Goal: Answer question/provide support: Answer question/provide support

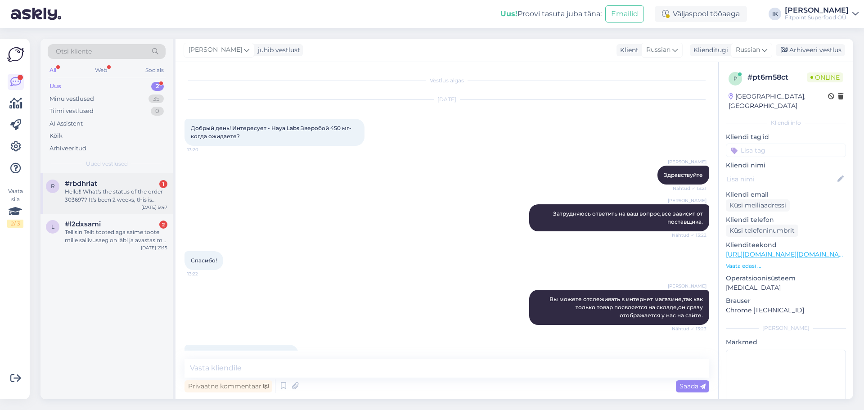
scroll to position [872, 0]
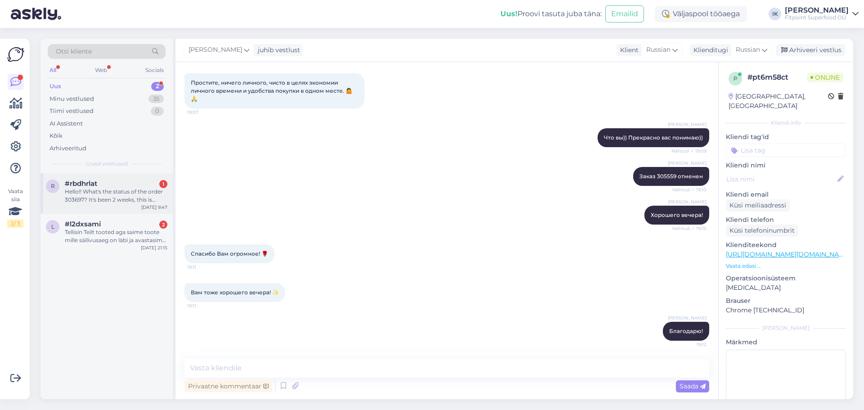
click at [122, 195] on div "Hello!! What's the status of the order 303697? It's been 2 weeks, this is more …" at bounding box center [116, 196] width 103 height 16
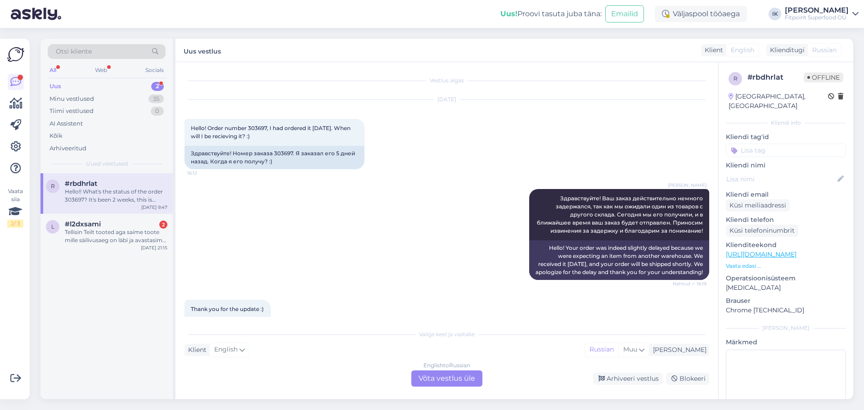
scroll to position [440, 0]
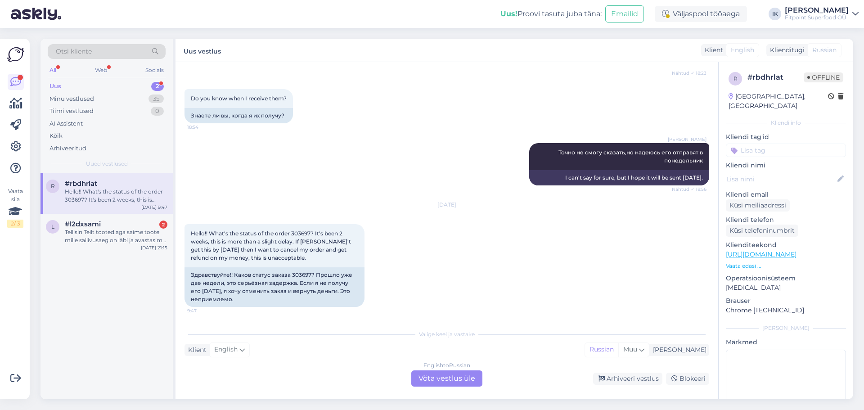
click at [435, 373] on div "English to Russian Võta vestlus üle" at bounding box center [446, 378] width 71 height 16
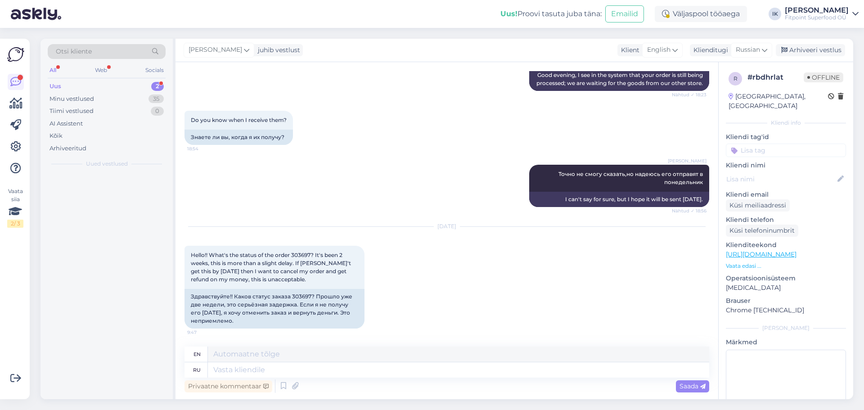
scroll to position [418, 0]
click at [435, 373] on textarea at bounding box center [458, 369] width 501 height 15
type textarea "Доброе"
type textarea "Kind"
type textarea "Доброе утро!"
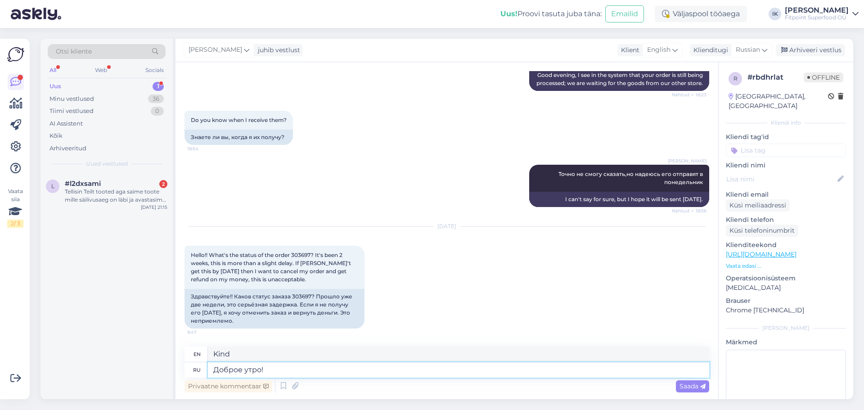
type textarea "Good morning!"
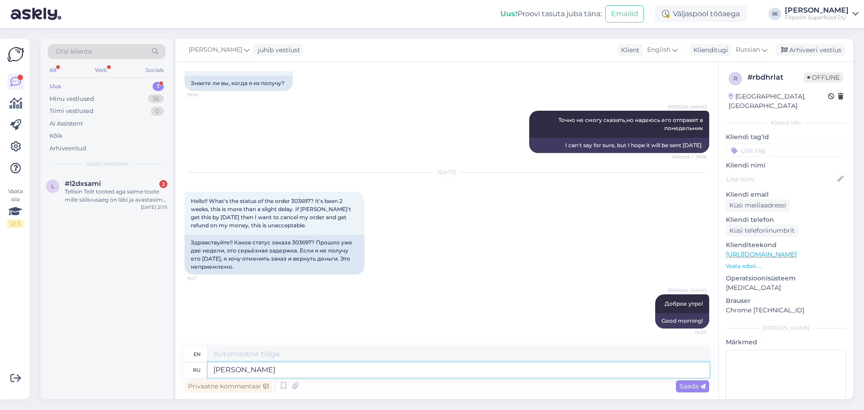
type textarea "[PERSON_NAME]"
type textarea "I"
type textarea "Я узнаю"
type textarea "I'll find out"
type textarea "[PERSON_NAME]"
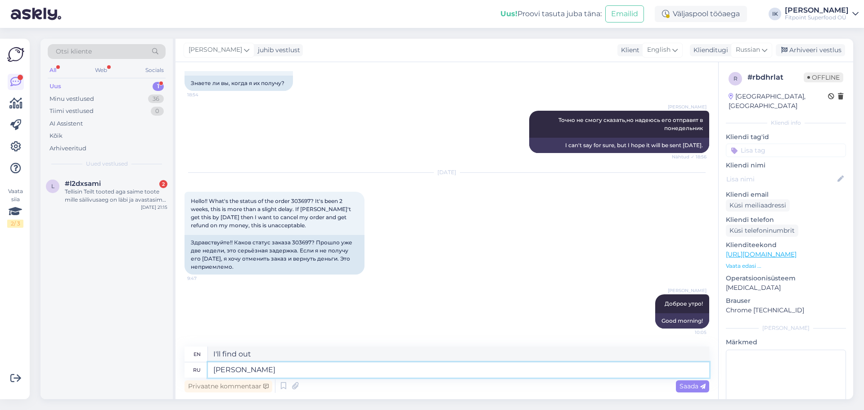
type textarea "I"
type textarea "[PERSON_NAME]"
type textarea "I"
type textarea "Я провер"
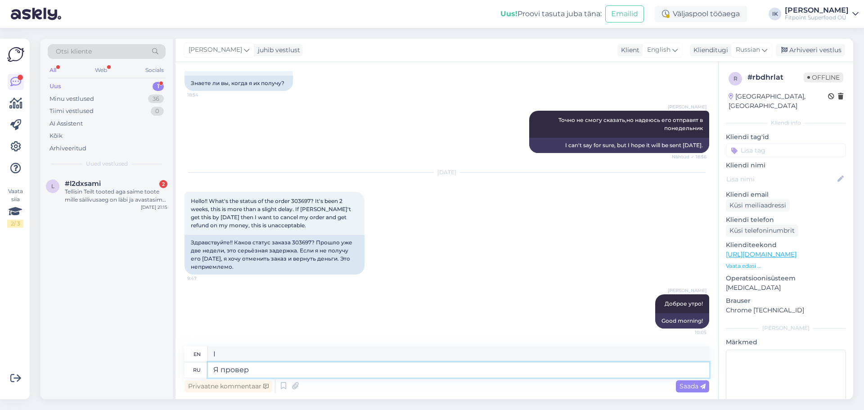
type textarea "I'll check"
type textarea "Я проверю"
type textarea "I'll check."
type textarea "Я проверю,"
type textarea "I'll check,"
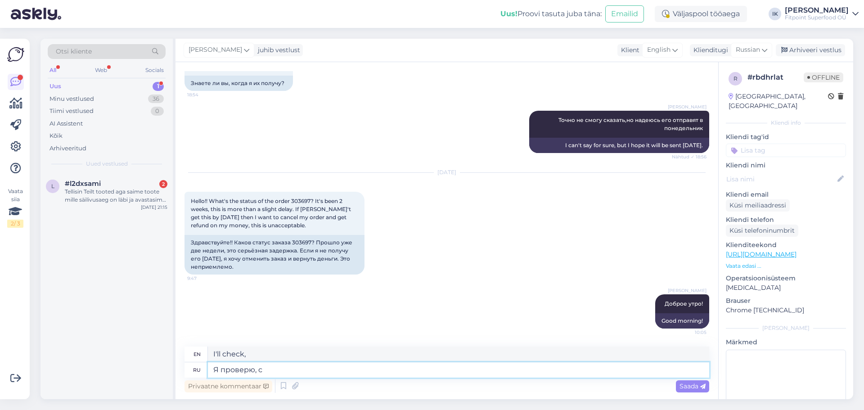
type textarea "Я проверю, с [PERSON_NAME]"
type textarea "I'll check with"
type textarea "Я проверю, с вами с"
type textarea "I'll check with you."
type textarea "Я проверю, с вами связа"
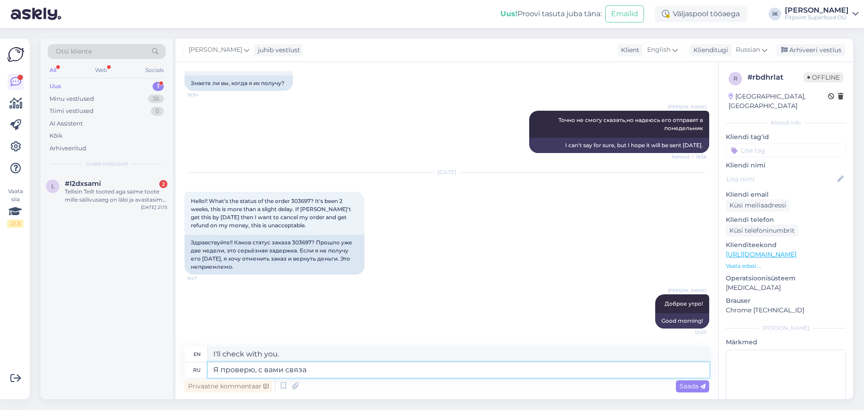
type textarea "I'll check if I can contact you."
type textarea "Я проверю, с вами свя"
type textarea "I'll check if I'm in touch with you."
type textarea "Я проверю, с вами свяжутся"
type textarea "I'll check and you'll be contacted."
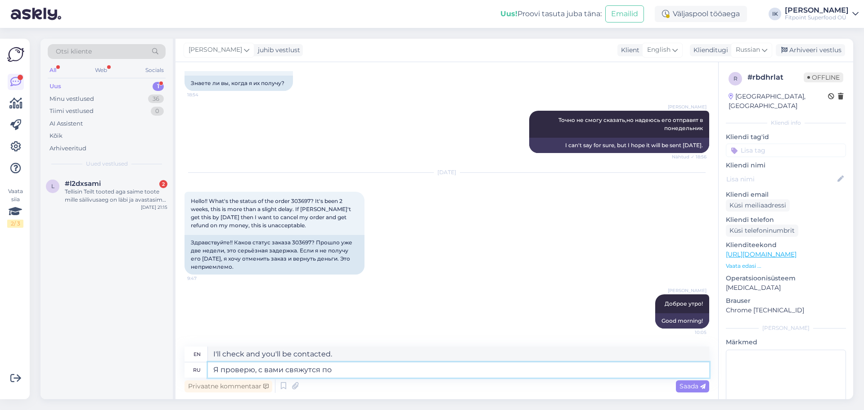
type textarea "Я проверю, с вами свяжутся по"
type textarea "I'll check, you'll be contacted by"
type textarea "Я проверю, с вами свяжутся по почте"
type textarea "I'll check, you'll be contacted by email."
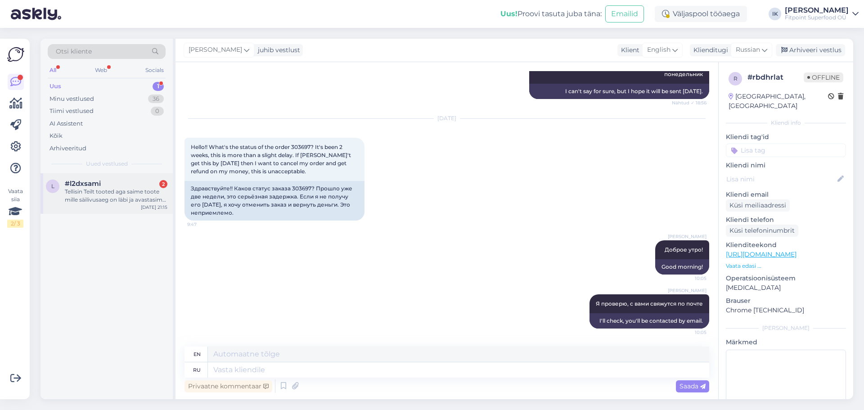
click at [128, 192] on div "Tellisin Teilt tooted aga saime toote mille säilivusaeg on läbi ja avastasime s…" at bounding box center [116, 196] width 103 height 16
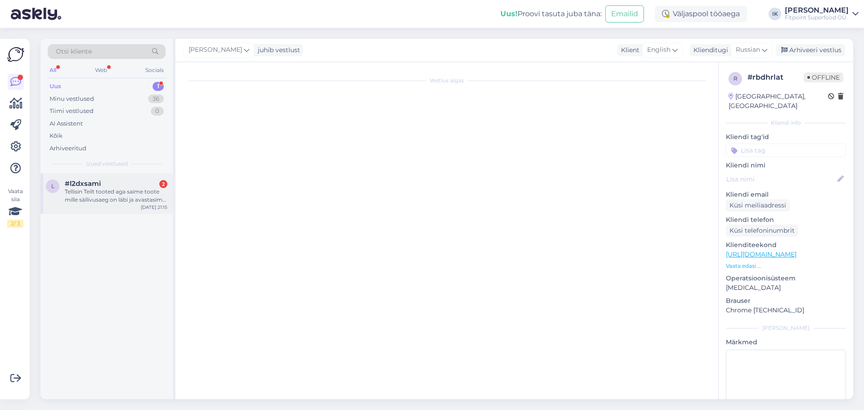
scroll to position [0, 0]
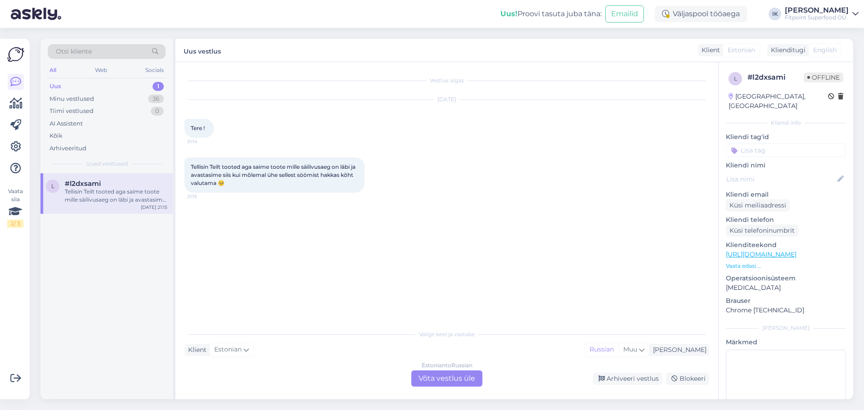
click at [78, 86] on div "Uus 1" at bounding box center [107, 86] width 118 height 13
